Goal: Communication & Community: Participate in discussion

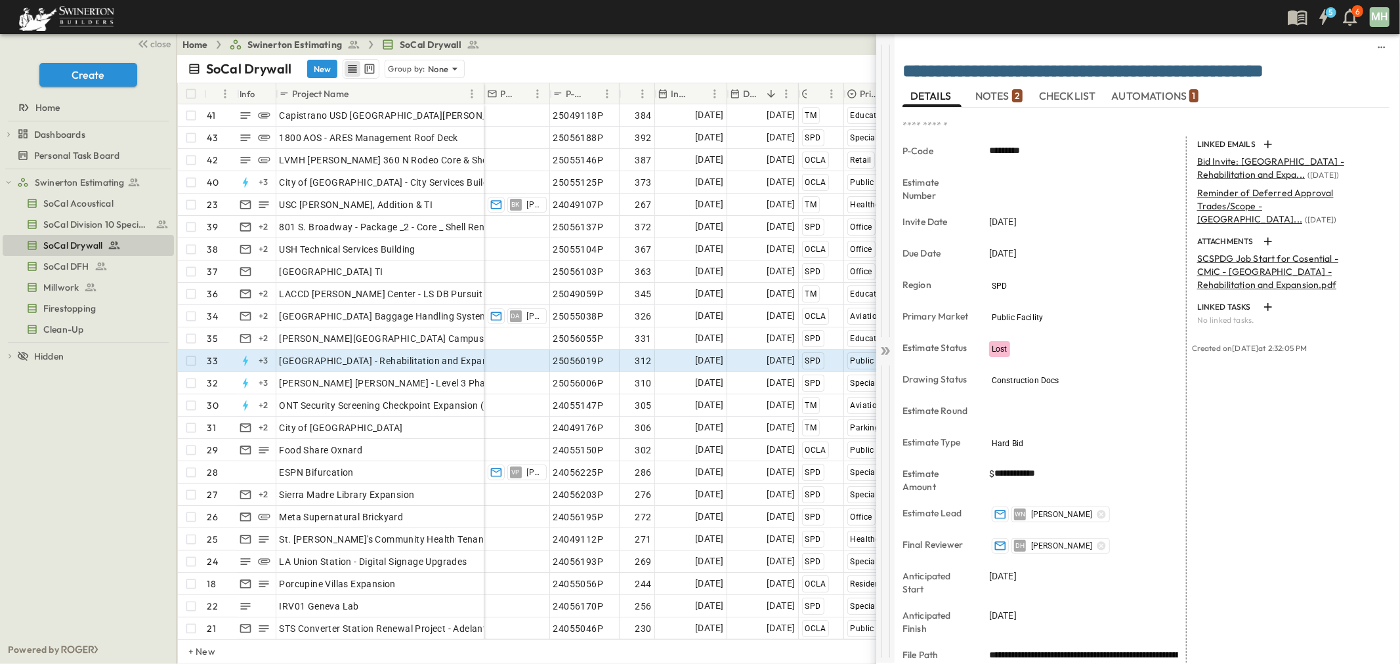
click at [888, 353] on icon at bounding box center [887, 351] width 5 height 8
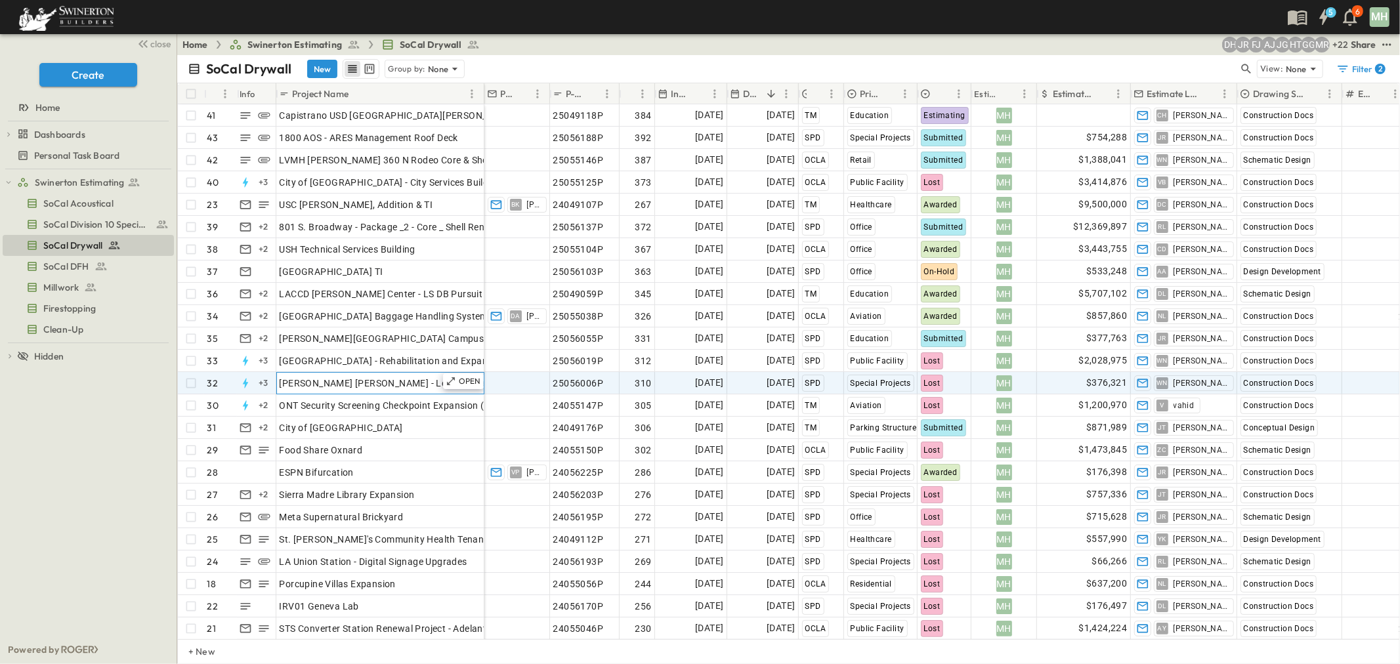
click at [384, 383] on span "[PERSON_NAME] [PERSON_NAME] - Level 3 Phase 1: Drywall & Framing" at bounding box center [433, 383] width 307 height 13
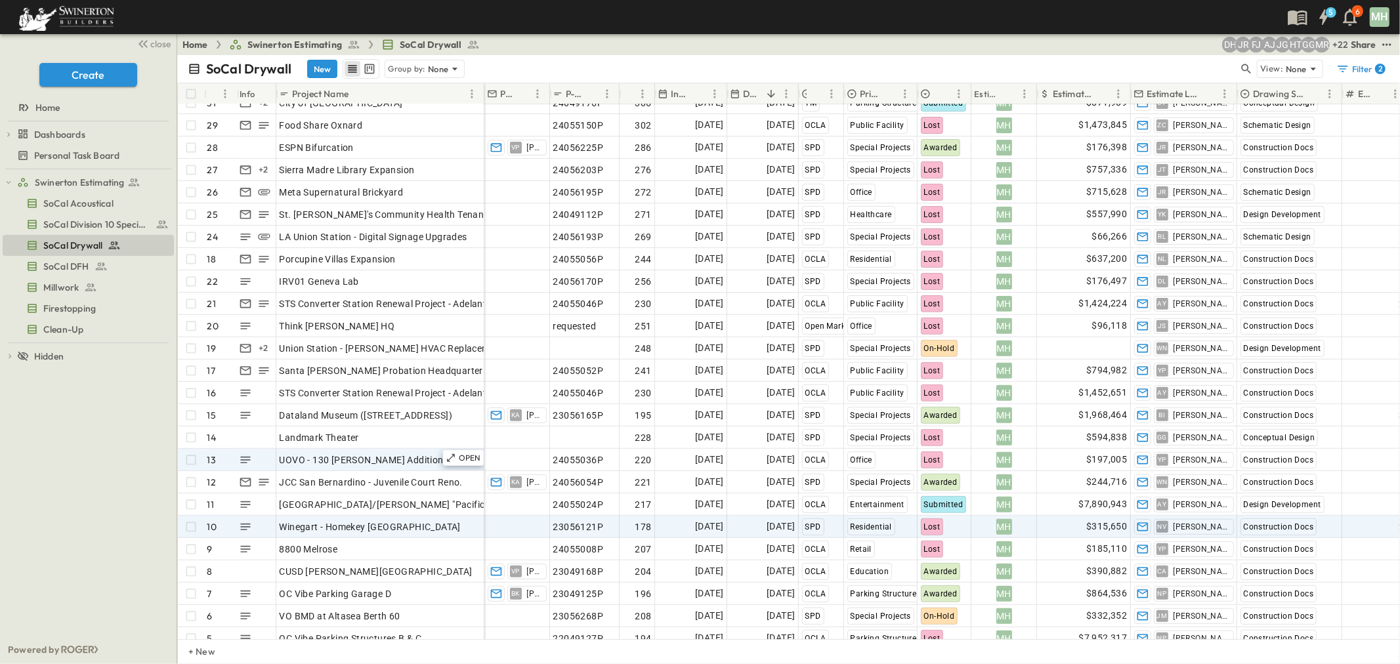
scroll to position [290, 0]
